Goal: Navigation & Orientation: Understand site structure

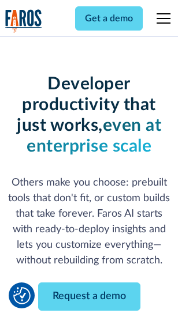
scroll to position [138, 0]
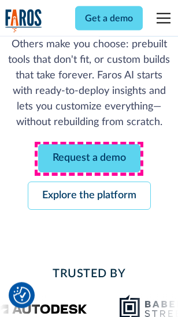
click at [89, 159] on link "Request a demo" at bounding box center [89, 159] width 102 height 28
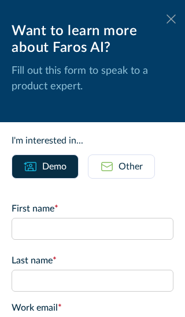
click at [166, 19] on icon at bounding box center [170, 18] width 9 height 9
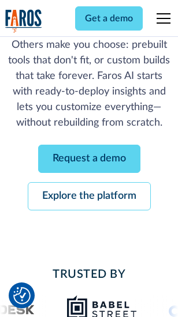
scroll to position [175, 0]
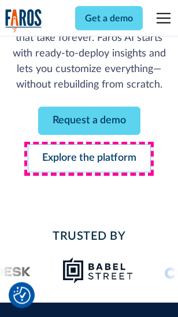
click at [89, 159] on link "Explore the platform" at bounding box center [89, 159] width 123 height 28
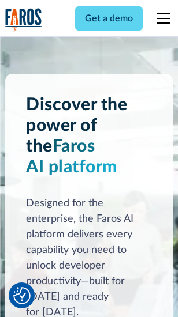
scroll to position [8784, 0]
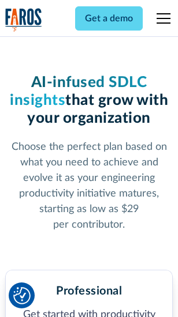
scroll to position [1810, 0]
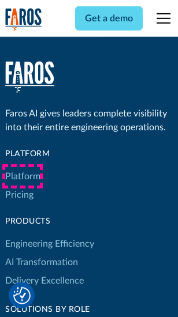
click at [22, 176] on link "Platform" at bounding box center [22, 176] width 35 height 18
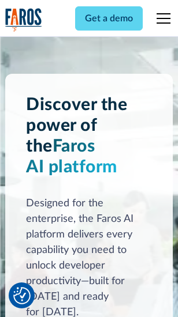
scroll to position [9154, 0]
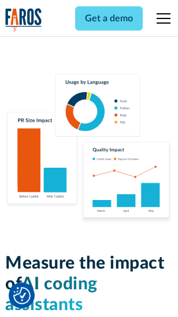
scroll to position [7199, 0]
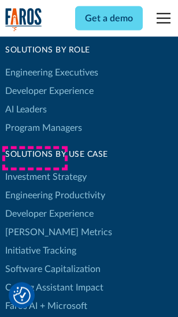
click at [35, 223] on link "[PERSON_NAME] Metrics" at bounding box center [58, 232] width 107 height 18
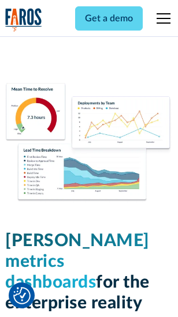
scroll to position [5105, 0]
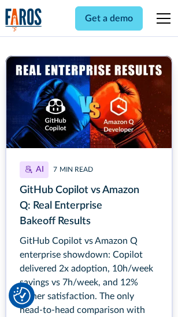
scroll to position [5215, 0]
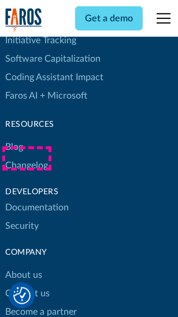
click at [27, 159] on link "Changelog" at bounding box center [26, 165] width 43 height 18
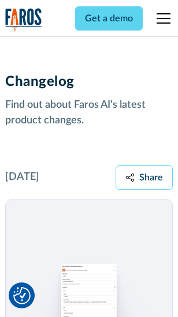
scroll to position [14140, 0]
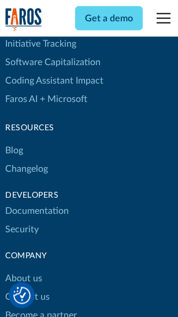
click at [23, 269] on link "About us" at bounding box center [23, 278] width 37 height 18
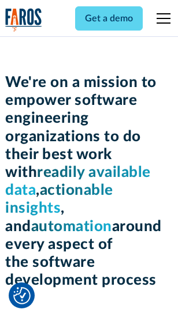
scroll to position [3988, 0]
